Goal: Obtain resource: Download file/media

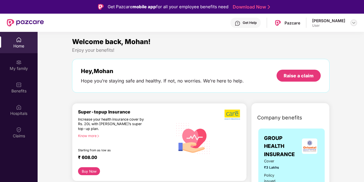
click at [352, 21] on img at bounding box center [353, 23] width 5 height 5
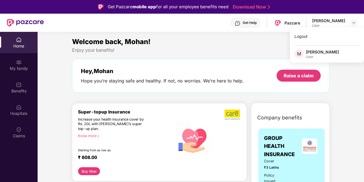
click at [264, 50] on div "Enjoy your benefits!" at bounding box center [200, 50] width 257 height 6
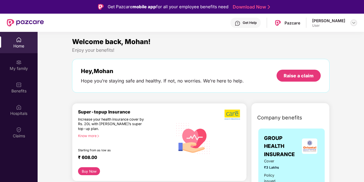
click at [352, 22] on img at bounding box center [353, 23] width 5 height 5
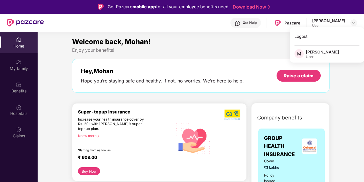
click at [225, 53] on div "Enjoy your benefits!" at bounding box center [200, 50] width 257 height 6
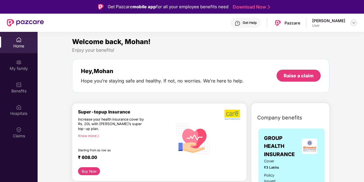
click at [352, 23] on img at bounding box center [353, 23] width 5 height 5
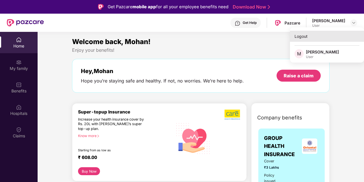
click at [306, 36] on div "Logout" at bounding box center [327, 36] width 74 height 11
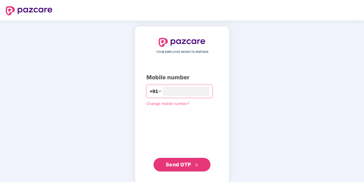
type input "**********"
click at [182, 159] on button "Send OTP" at bounding box center [181, 164] width 57 height 14
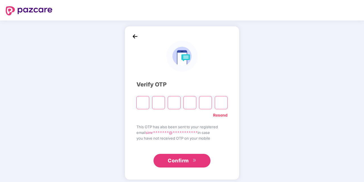
paste input "*"
type input "*"
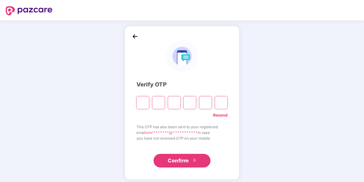
type input "*"
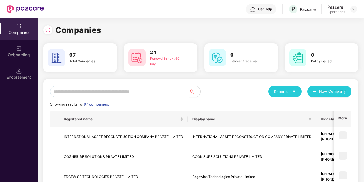
click at [26, 32] on div "Companies" at bounding box center [19, 33] width 38 height 6
click at [25, 29] on div "Companies" at bounding box center [19, 28] width 38 height 21
click at [26, 33] on div "Companies" at bounding box center [19, 33] width 38 height 6
click at [76, 90] on input "text" at bounding box center [119, 91] width 139 height 11
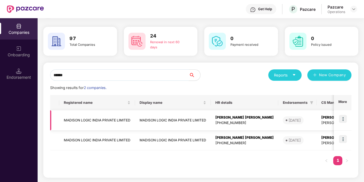
type input "******"
click at [119, 123] on td "MADISON LOGIC INDIA PRIVATE LIMITED" at bounding box center [97, 120] width 76 height 20
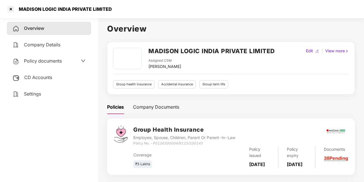
click at [28, 77] on span "CD Accounts" at bounding box center [38, 78] width 28 height 6
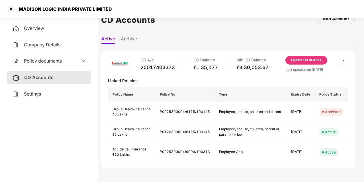
scroll to position [96, 0]
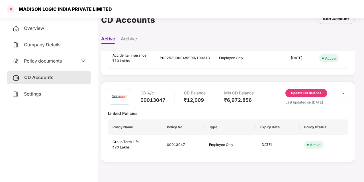
click at [13, 10] on div at bounding box center [10, 9] width 9 height 9
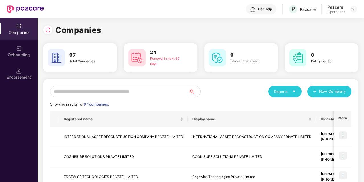
scroll to position [0, 1]
click at [108, 92] on input "text" at bounding box center [119, 91] width 139 height 11
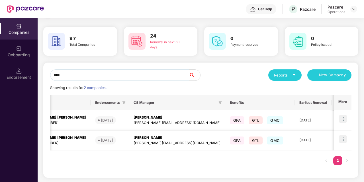
scroll to position [0, 192]
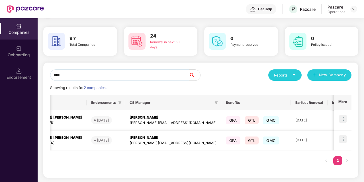
type input "****"
click at [21, 24] on img at bounding box center [19, 26] width 6 height 6
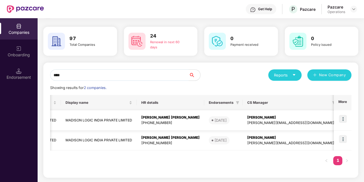
scroll to position [0, 71]
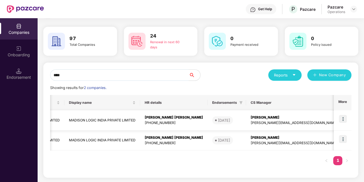
click at [88, 118] on td "MADISON LOGIC INDIA PRIVATE LIMITED" at bounding box center [102, 120] width 76 height 20
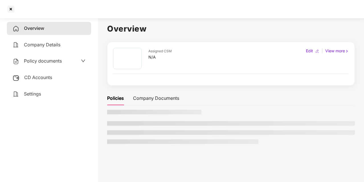
scroll to position [0, 0]
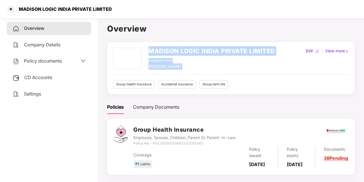
drag, startPoint x: 149, startPoint y: 51, endPoint x: 297, endPoint y: 54, distance: 148.1
click at [297, 54] on div "MADISON LOGIC INDIA PRIVATE LIMITED Assigned CSM [PERSON_NAME] Edit | View more" at bounding box center [231, 59] width 236 height 22
drag, startPoint x: 297, startPoint y: 54, endPoint x: 268, endPoint y: 53, distance: 29.1
click at [268, 53] on h2 "MADISON LOGIC INDIA PRIVATE LIMITED" at bounding box center [211, 50] width 126 height 9
click at [276, 50] on div "MADISON LOGIC INDIA PRIVATE LIMITED Assigned CSM [PERSON_NAME] Edit | View more" at bounding box center [231, 59] width 236 height 22
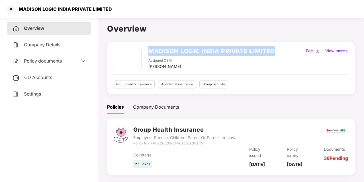
drag, startPoint x: 273, startPoint y: 51, endPoint x: 149, endPoint y: 53, distance: 124.7
click at [149, 53] on h2 "MADISON LOGIC INDIA PRIVATE LIMITED" at bounding box center [211, 50] width 126 height 9
copy h2 "MADISON LOGIC INDIA PRIVATE LIMITED"
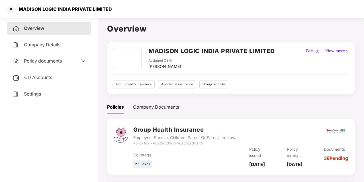
click at [54, 60] on span "Policy documents" at bounding box center [43, 61] width 38 height 6
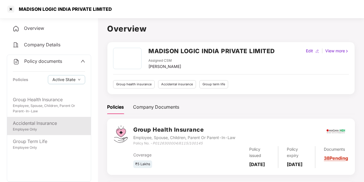
scroll to position [32, 0]
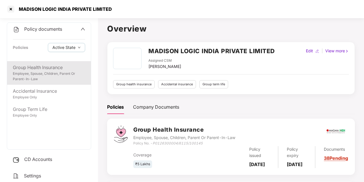
click at [52, 71] on div "Group Health Insurance" at bounding box center [49, 67] width 72 height 7
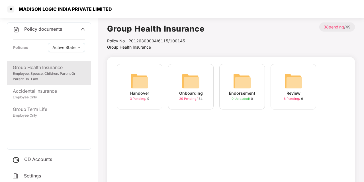
click at [206, 83] on div "Onboarding 29 Pending / 34" at bounding box center [191, 87] width 46 height 46
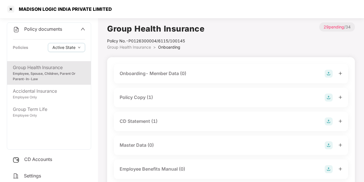
click at [149, 101] on div "Policy Copy (1)" at bounding box center [231, 98] width 223 height 8
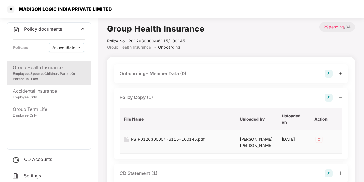
click at [140, 140] on div "PS_P0126300004-6115-100145.pdf" at bounding box center [167, 139] width 73 height 6
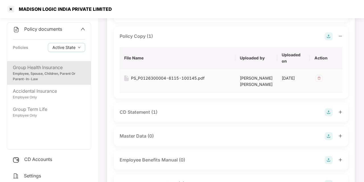
scroll to position [67, 0]
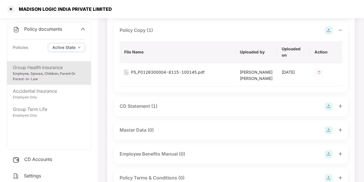
click at [141, 110] on div "CD Statement (1)" at bounding box center [139, 106] width 38 height 7
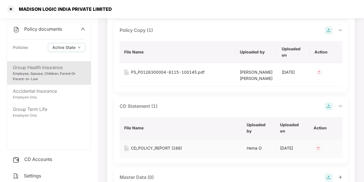
click at [155, 151] on div "CD_POLICY_REPORT (166)" at bounding box center [156, 148] width 51 height 6
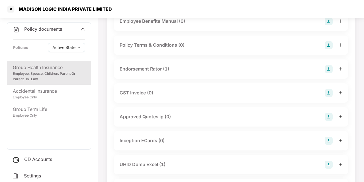
scroll to position [248, 0]
click at [142, 72] on div "Endorsement Rator (1)" at bounding box center [145, 68] width 50 height 7
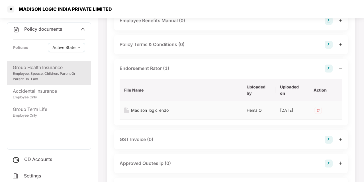
click at [151, 114] on div "Madison_logic_endo" at bounding box center [150, 110] width 38 height 6
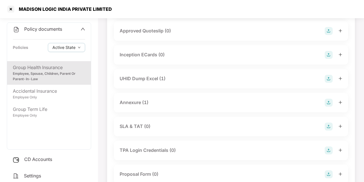
scroll to position [384, 0]
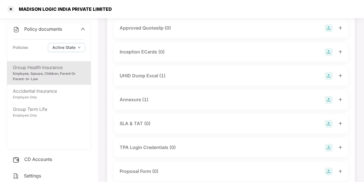
click at [148, 79] on div "UHID Dump Excel (1)" at bounding box center [143, 75] width 46 height 7
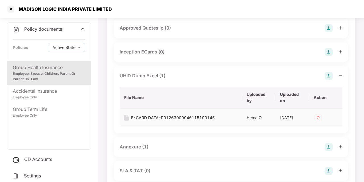
click at [146, 121] on div "E-CARD DATA=P01263000046115100145" at bounding box center [173, 118] width 84 height 6
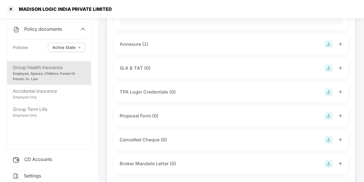
scroll to position [487, 0]
click at [143, 47] on div "Annexure (1)" at bounding box center [134, 43] width 29 height 7
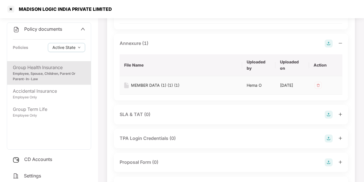
click at [151, 89] on div "MEMBER DATA (1) (1) (1)" at bounding box center [155, 85] width 48 height 6
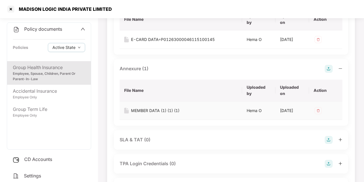
scroll to position [460, 0]
